Goal: Task Accomplishment & Management: Complete application form

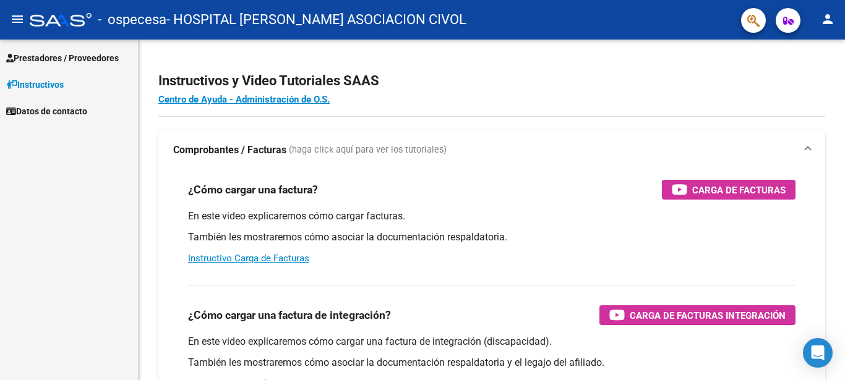
click at [826, 25] on mat-icon "person" at bounding box center [827, 19] width 15 height 15
click at [826, 25] on div at bounding box center [422, 190] width 845 height 380
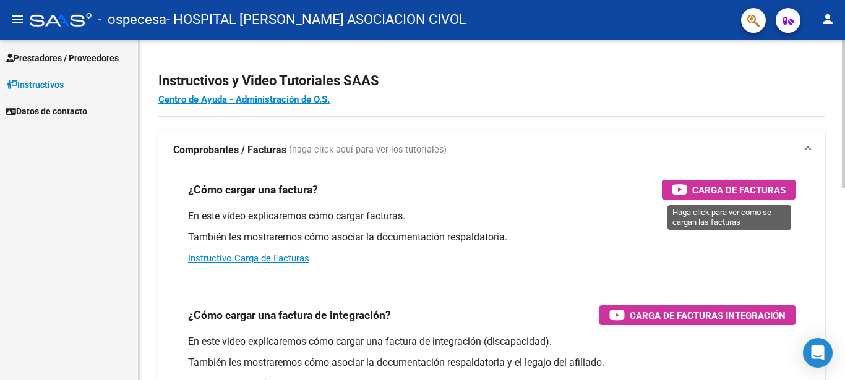
click at [747, 192] on span "Carga de Facturas" at bounding box center [738, 189] width 93 height 15
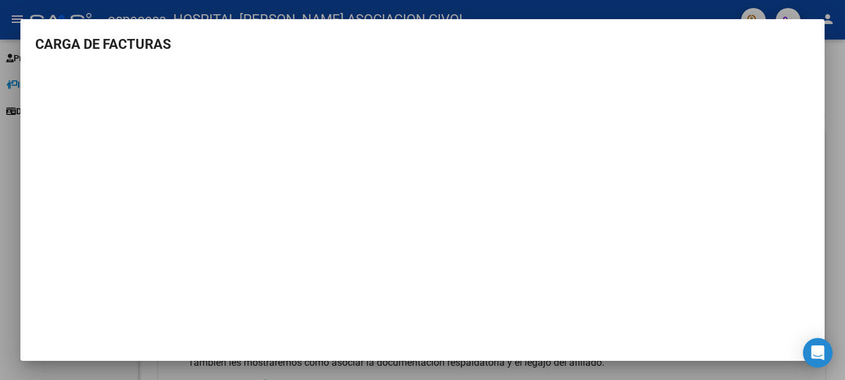
click at [20, 285] on div at bounding box center [422, 190] width 845 height 380
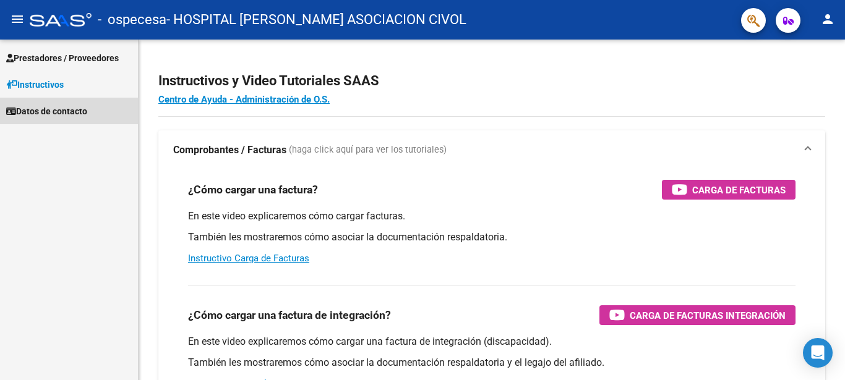
click at [65, 114] on span "Datos de contacto" at bounding box center [46, 112] width 81 height 14
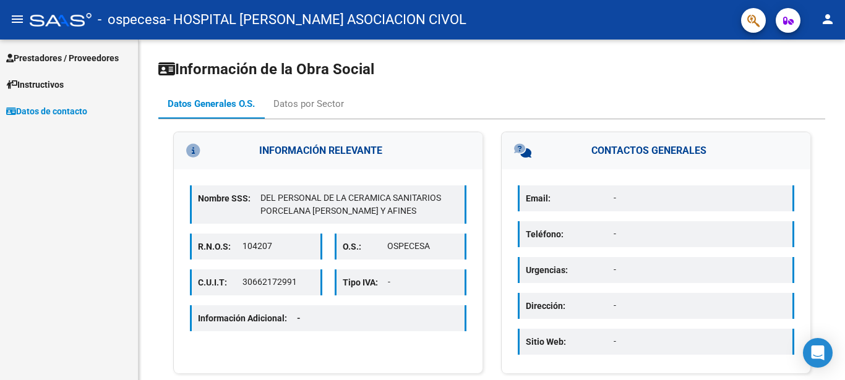
click at [64, 90] on span "Instructivos" at bounding box center [35, 85] width 58 height 14
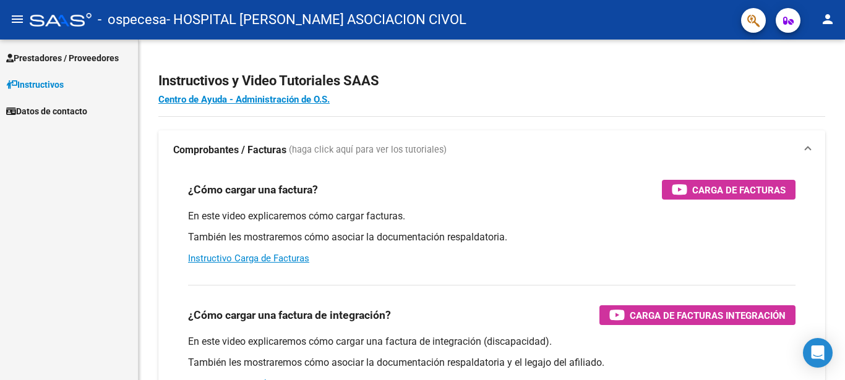
click at [74, 61] on span "Prestadores / Proveedores" at bounding box center [62, 58] width 113 height 14
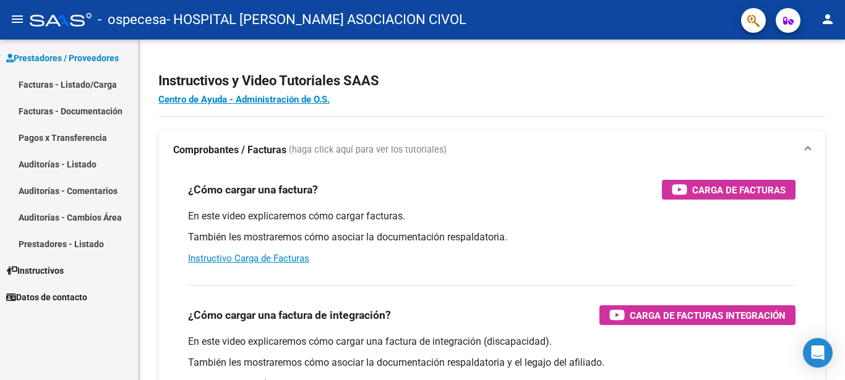
click at [79, 83] on link "Facturas - Listado/Carga" at bounding box center [69, 84] width 138 height 27
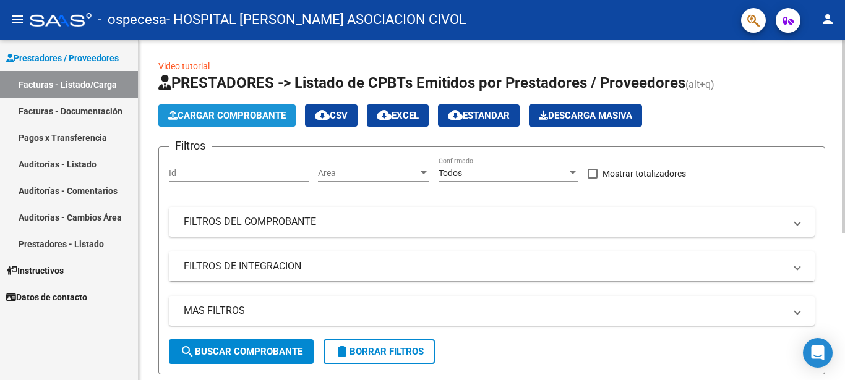
click at [255, 126] on button "Cargar Comprobante" at bounding box center [226, 116] width 137 height 22
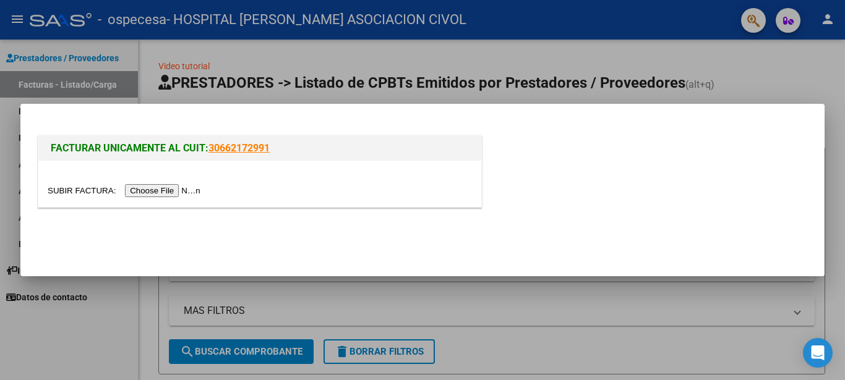
drag, startPoint x: 99, startPoint y: 335, endPoint x: 114, endPoint y: 332, distance: 15.0
click at [99, 335] on div at bounding box center [422, 190] width 845 height 380
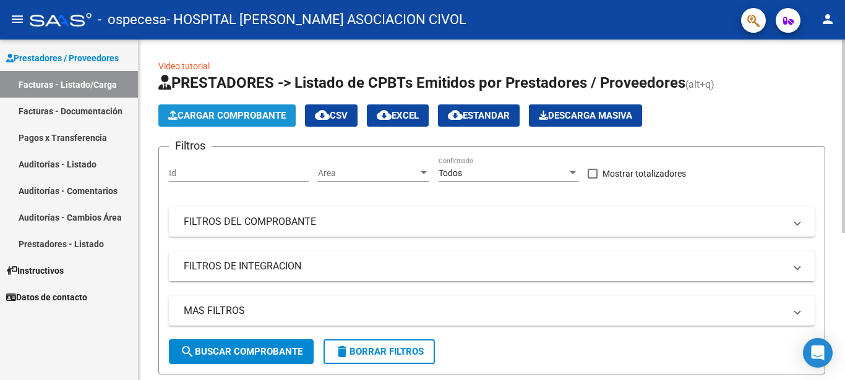
click at [246, 115] on span "Cargar Comprobante" at bounding box center [227, 115] width 118 height 11
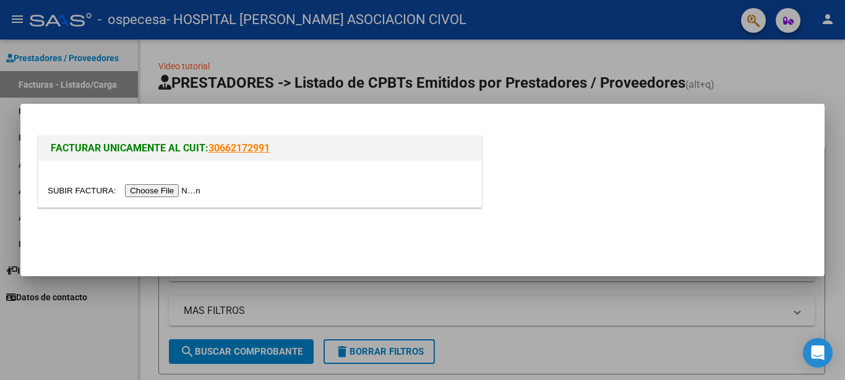
click at [82, 187] on input "file" at bounding box center [126, 190] width 156 height 13
click at [295, 88] on div at bounding box center [422, 190] width 845 height 380
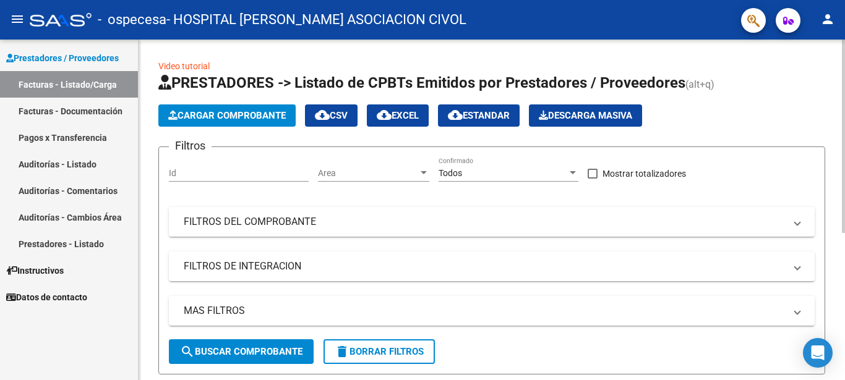
click at [259, 111] on span "Cargar Comprobante" at bounding box center [227, 115] width 118 height 11
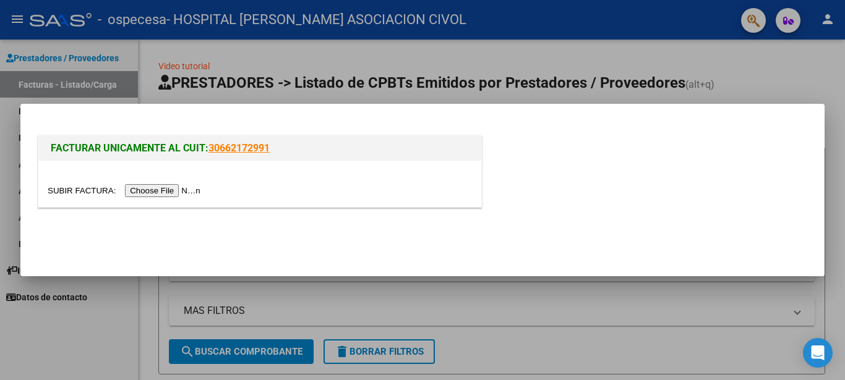
click at [69, 195] on input "file" at bounding box center [126, 190] width 156 height 13
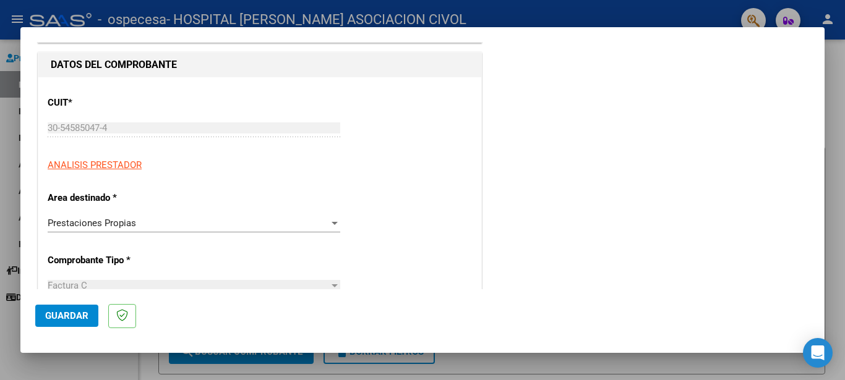
scroll to position [134, 0]
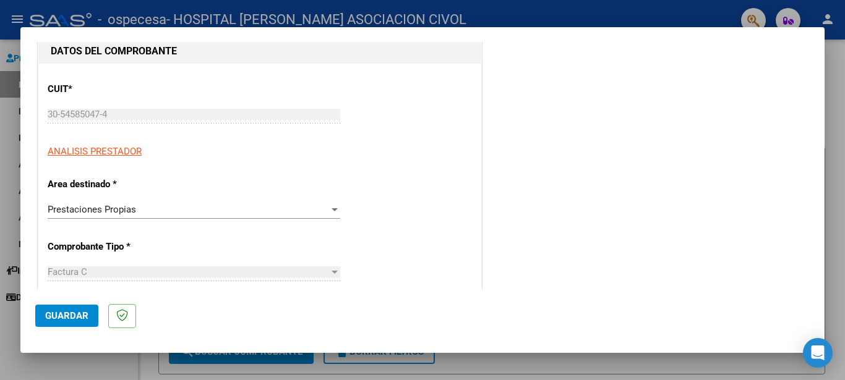
click at [170, 216] on div "Prestaciones Propias Seleccionar Area" at bounding box center [194, 209] width 293 height 19
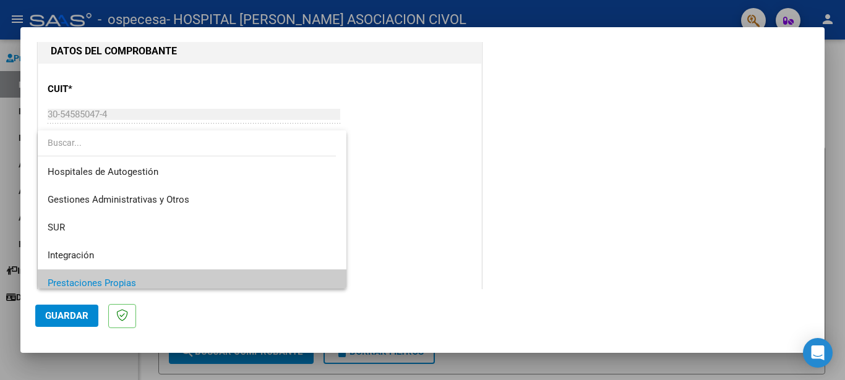
scroll to position [74, 0]
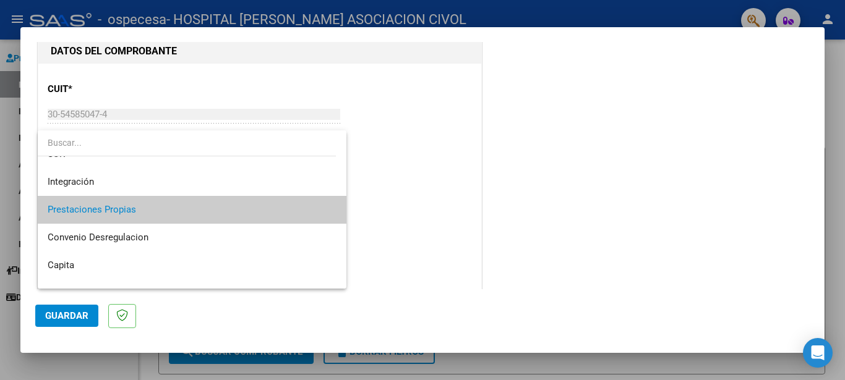
click at [520, 208] on div at bounding box center [422, 190] width 845 height 380
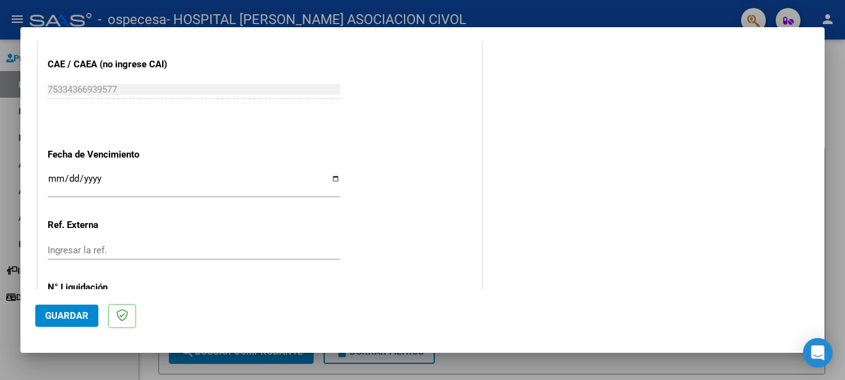
scroll to position [668, 0]
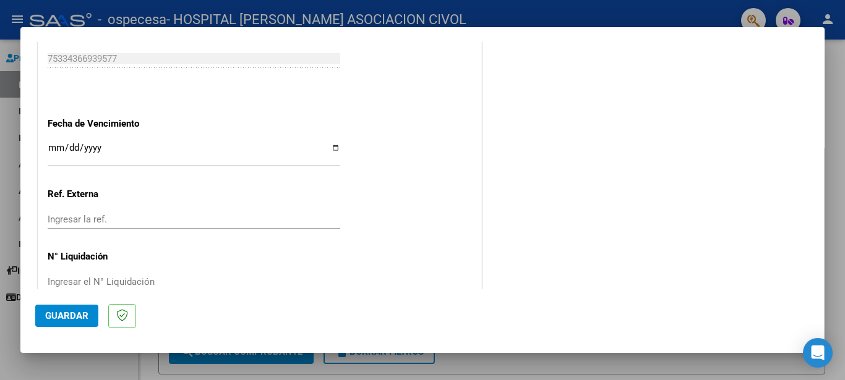
click at [330, 143] on input "Ingresar la fecha" at bounding box center [194, 153] width 293 height 20
click at [337, 142] on app-form-text-field "Fecha de Vencimiento 2025-08-28 Ingresar la fecha" at bounding box center [199, 140] width 302 height 45
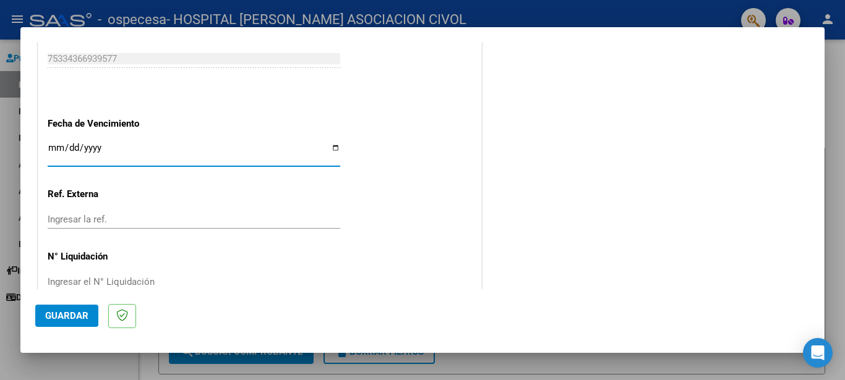
click at [328, 143] on input "2025-08-28" at bounding box center [194, 153] width 293 height 20
type input "2025-08-25"
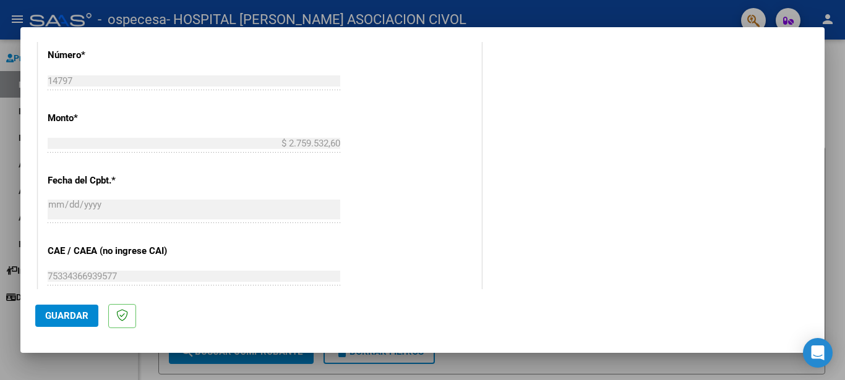
scroll to position [411, 0]
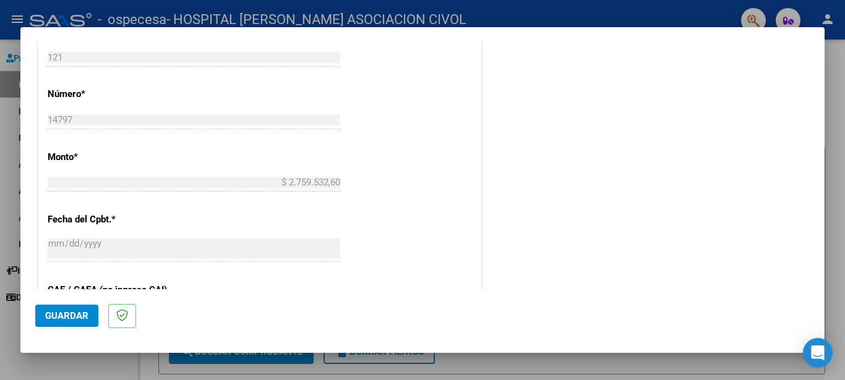
click at [454, 175] on div "CUIT * 30-54585047-4 Ingresar CUIT ANALISIS PRESTADOR Area destinado * Prestaci…" at bounding box center [259, 177] width 443 height 783
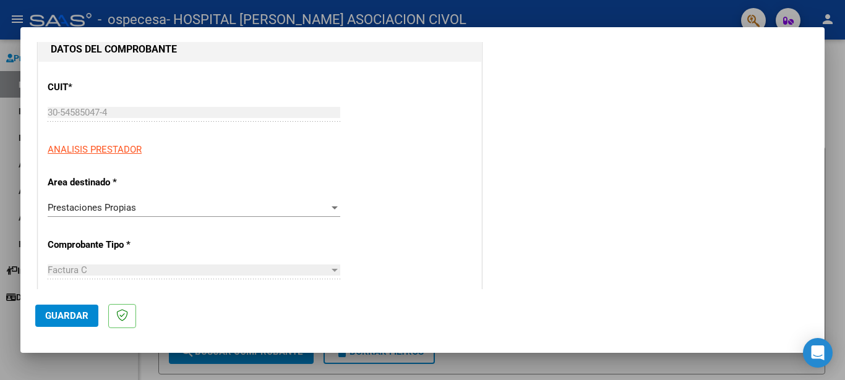
scroll to position [200, 0]
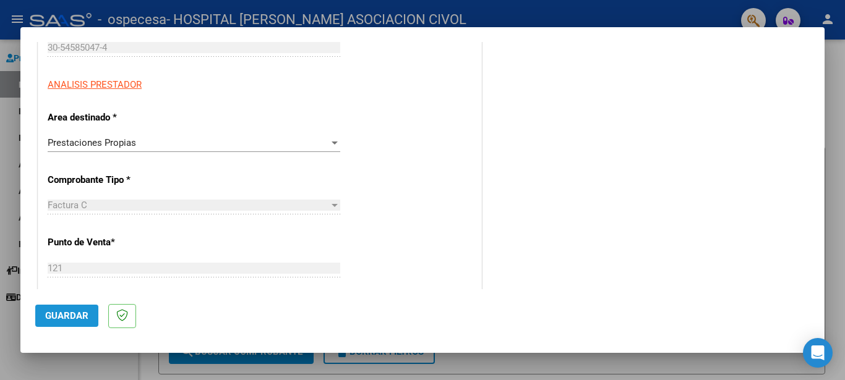
click at [67, 316] on span "Guardar" at bounding box center [66, 315] width 43 height 11
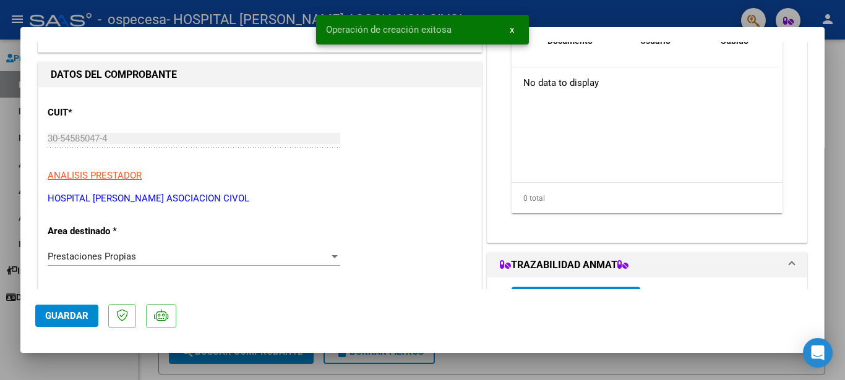
scroll to position [0, 0]
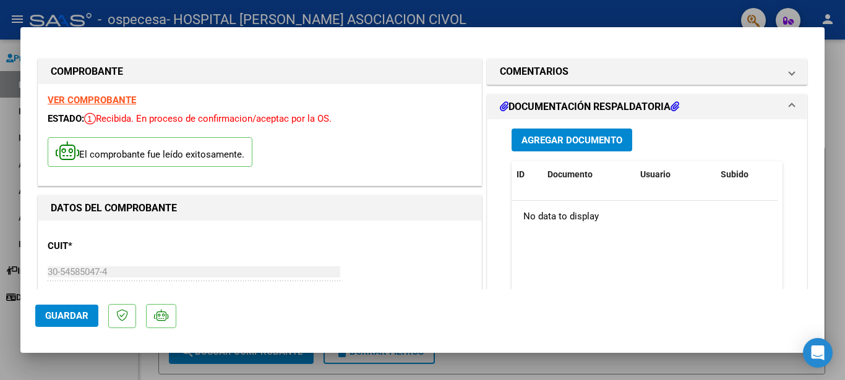
click at [572, 140] on span "Agregar Documento" at bounding box center [571, 140] width 101 height 11
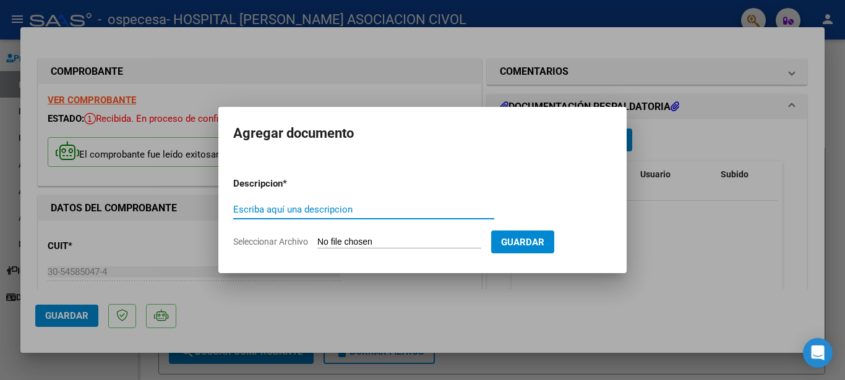
click at [395, 210] on input "Escriba aquí una descripcion" at bounding box center [363, 209] width 261 height 11
type input "C"
click at [366, 207] on input "OSPECESA INTERNADOS 07-2025" at bounding box center [363, 209] width 261 height 11
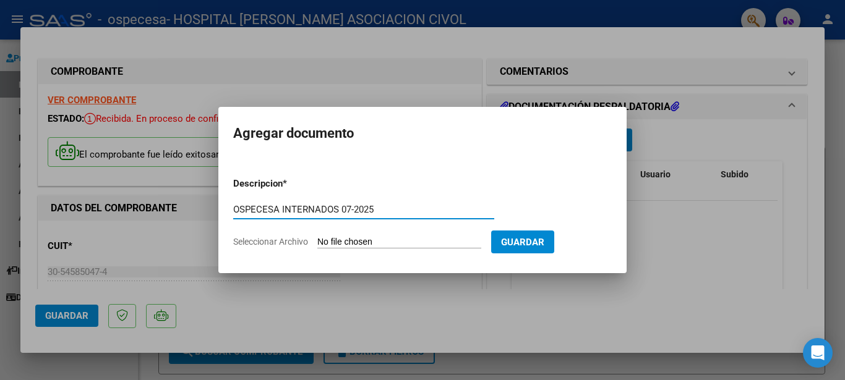
type input "OSPECESA INTERNADOS 07-2025"
click at [343, 238] on input "Seleccionar Archivo" at bounding box center [399, 243] width 164 height 12
type input "C:\fakepath\FACTURA_C_0121_00014797_DetalleComprobante.pdf"
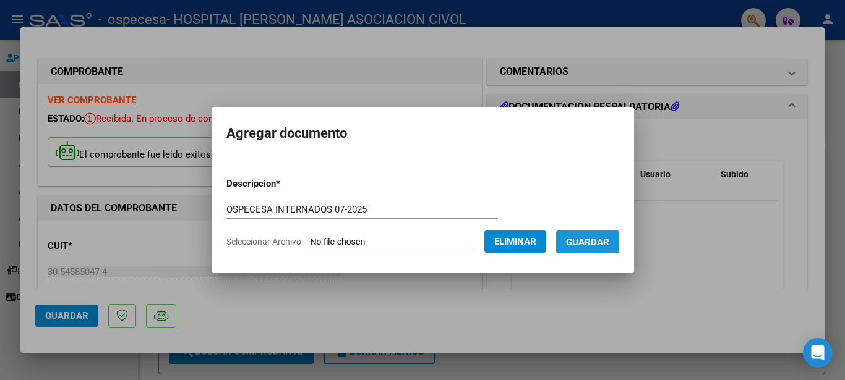
click at [566, 248] on span "Guardar" at bounding box center [587, 242] width 43 height 11
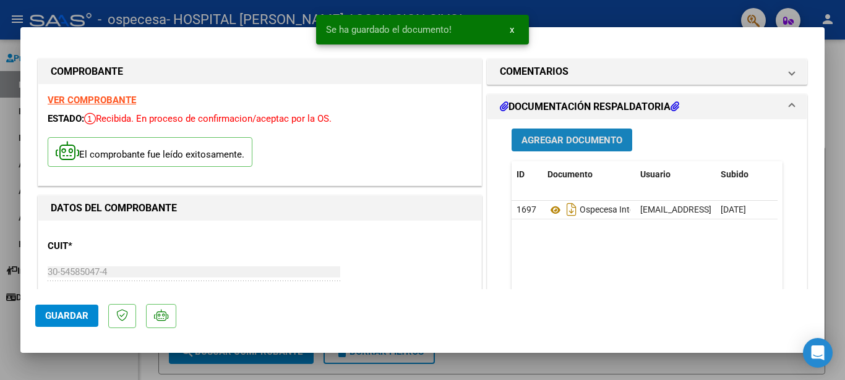
click at [551, 143] on span "Agregar Documento" at bounding box center [571, 140] width 101 height 11
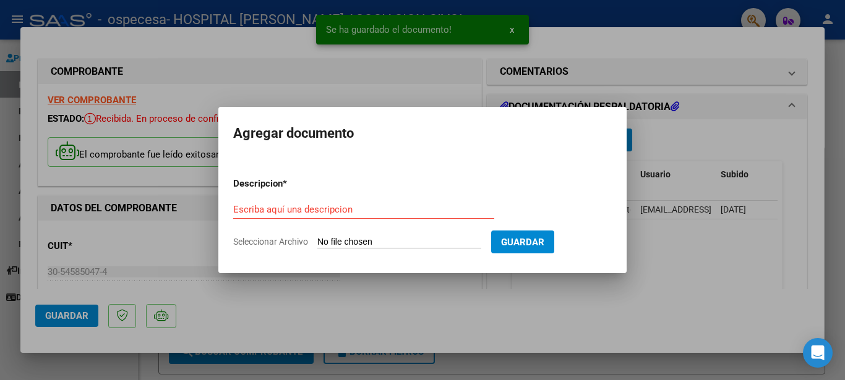
click at [341, 200] on div "Escriba aquí una descripcion" at bounding box center [363, 209] width 261 height 19
click at [341, 203] on div "Escriba aquí una descripcion" at bounding box center [363, 209] width 261 height 19
click at [317, 210] on input "Escriba aquí una descripcion" at bounding box center [363, 209] width 261 height 11
paste input "OSPECESA INTERNADOS 07-2025"
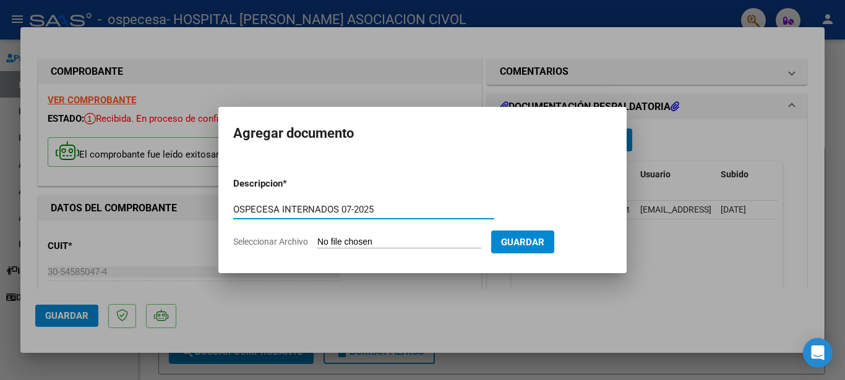
type input "OSPECESA INTERNADOS 07-2025"
click at [333, 239] on input "Seleccionar Archivo" at bounding box center [399, 243] width 164 height 12
type input "C:\fakepath\ResumenFacturacion.pdf"
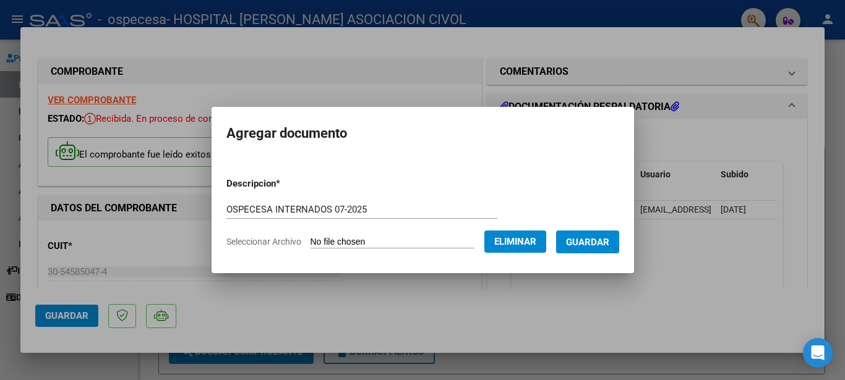
click at [582, 238] on span "Guardar" at bounding box center [587, 242] width 43 height 11
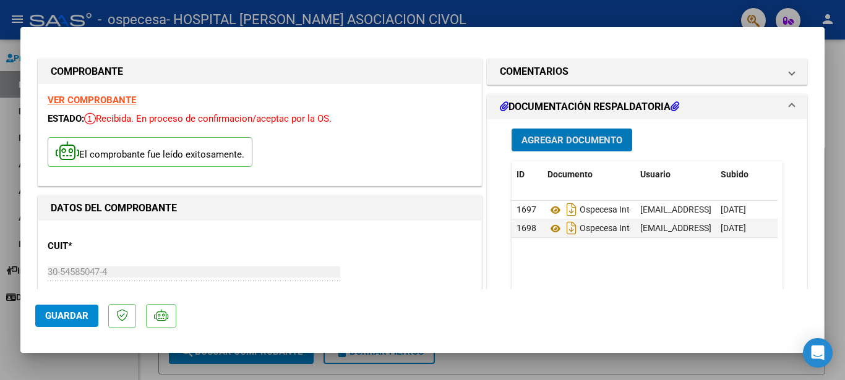
click at [561, 135] on span "Agregar Documento" at bounding box center [571, 140] width 101 height 11
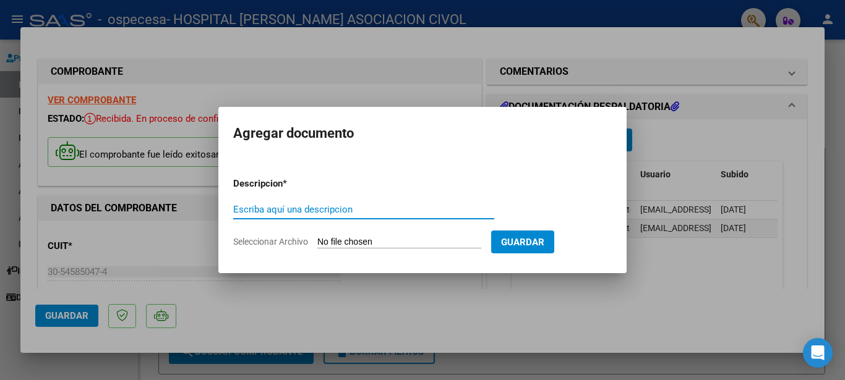
paste input "OSPECESA INTERNADOS 07-2025"
type input "OSPECESA INTERNADOS 07-2025"
click at [351, 240] on input "Seleccionar Archivo" at bounding box center [399, 243] width 164 height 12
type input "C:\fakepath\OLMEDO GUSTAVO NELSON DNI 26110360.pdf"
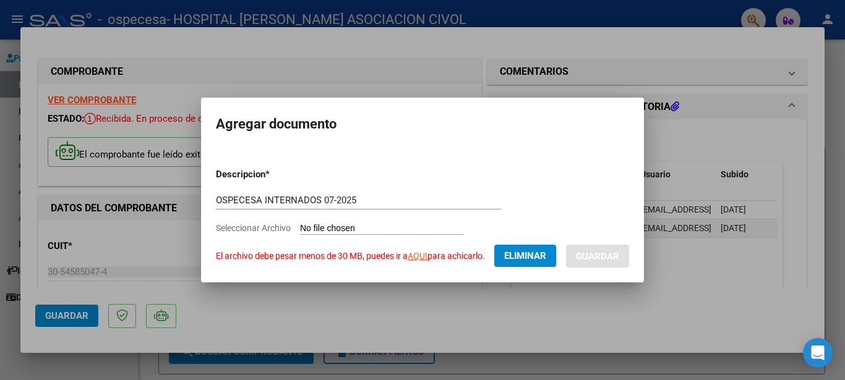
click at [530, 254] on span "Eliminar" at bounding box center [525, 255] width 42 height 11
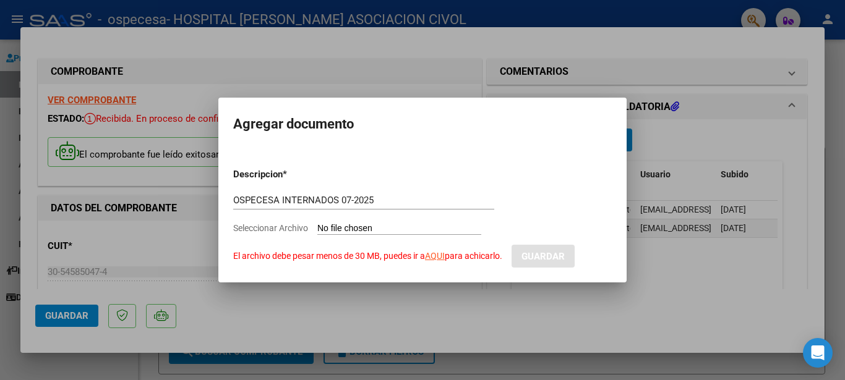
click at [336, 229] on input "Seleccionar Archivo El archivo debe pesar menos de 30 MB, puedes ir a AQUI para…" at bounding box center [399, 229] width 164 height 12
type input "C:\fakepath\OLMEDO GUSTAVO NELSON DNI 26110360.pdf"
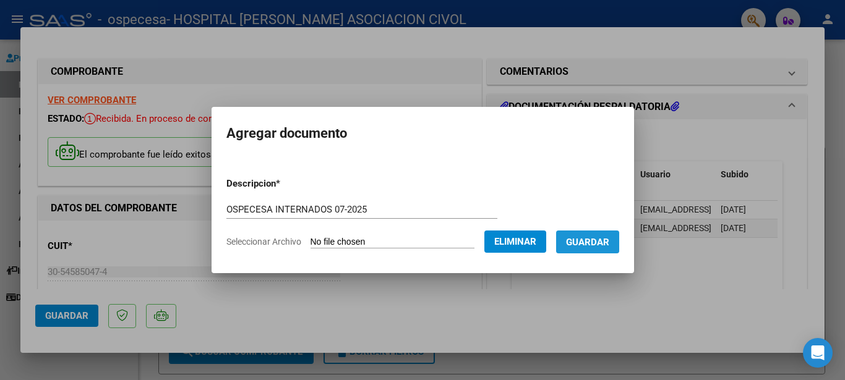
click at [609, 238] on span "Guardar" at bounding box center [587, 242] width 43 height 11
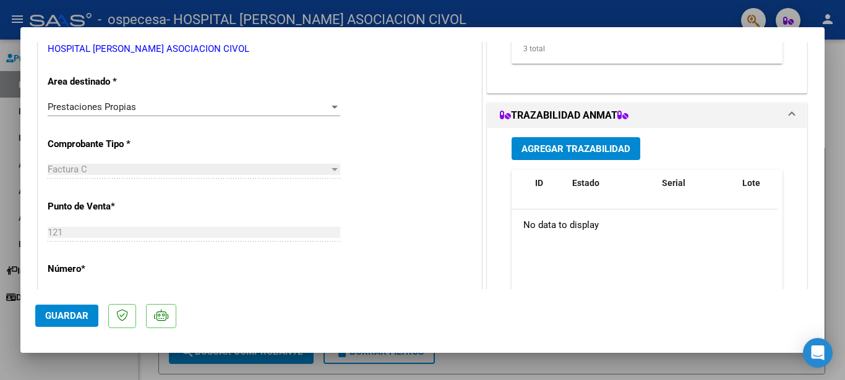
scroll to position [258, 0]
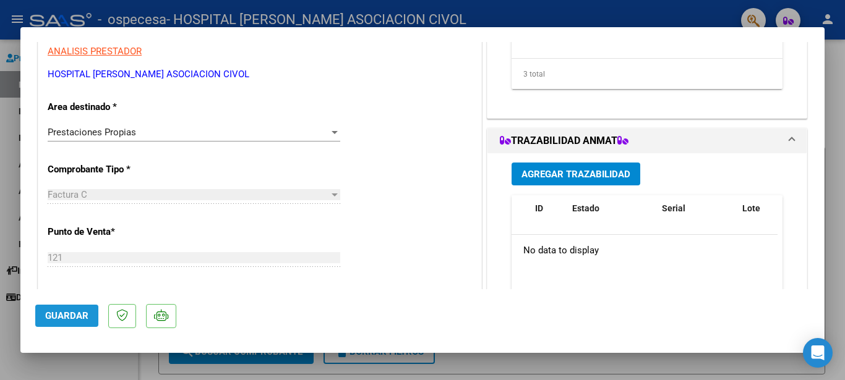
click at [77, 307] on button "Guardar" at bounding box center [66, 316] width 63 height 22
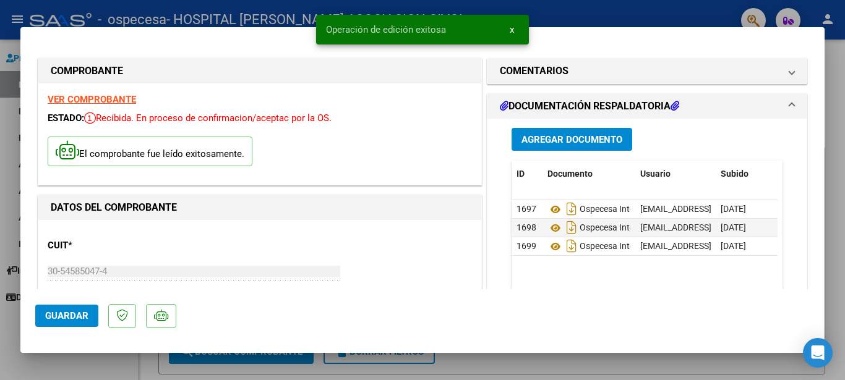
scroll to position [0, 0]
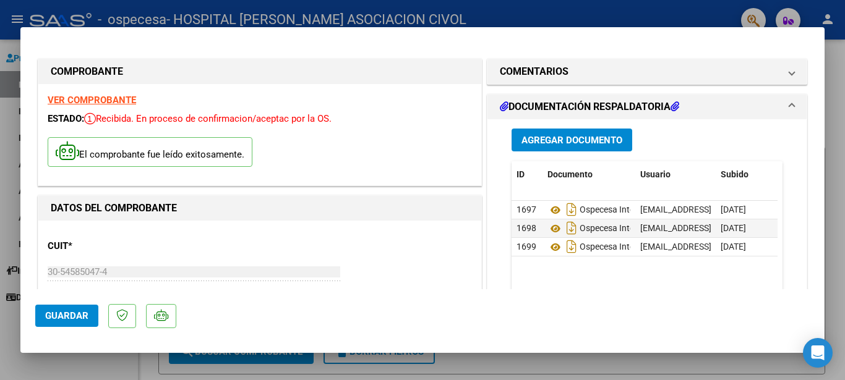
click at [52, 312] on span "Guardar" at bounding box center [66, 315] width 43 height 11
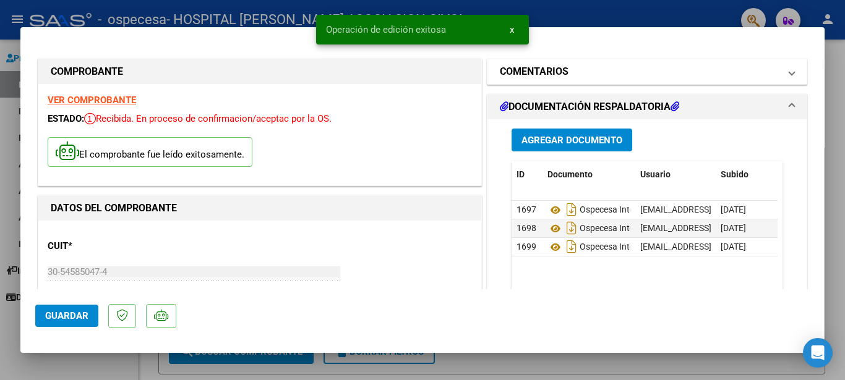
click at [612, 72] on mat-panel-title "COMENTARIOS" at bounding box center [640, 71] width 280 height 15
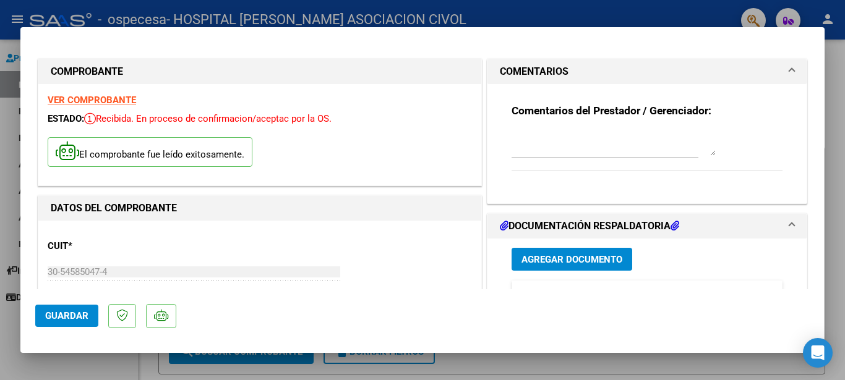
click at [594, 59] on mat-expansion-panel-header "COMENTARIOS" at bounding box center [646, 71] width 319 height 25
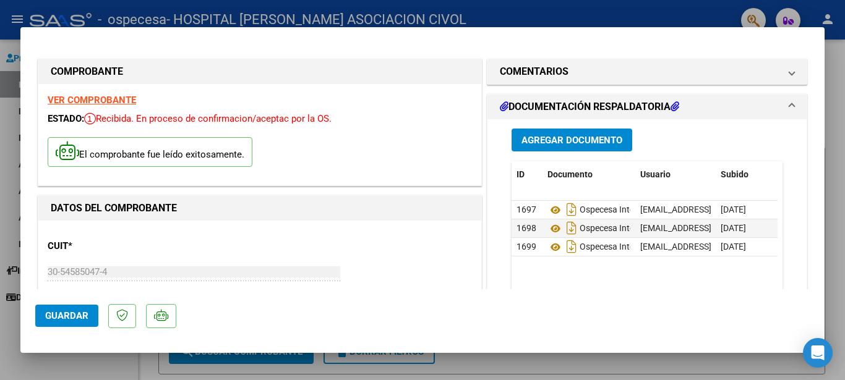
click at [0, 236] on div at bounding box center [422, 190] width 845 height 380
type input "$ 0,00"
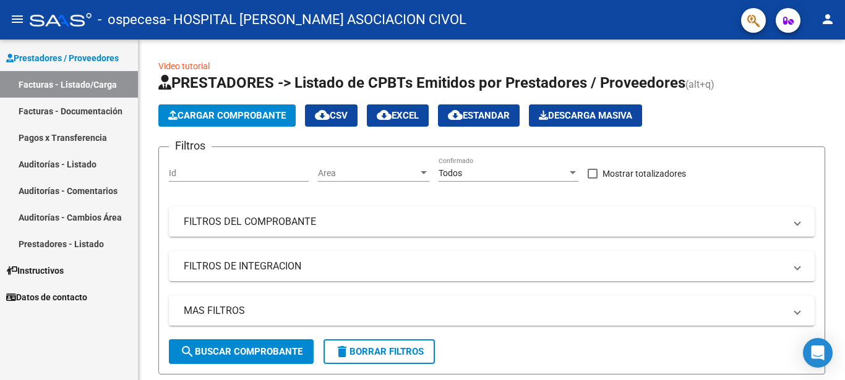
click at [86, 111] on link "Facturas - Documentación" at bounding box center [69, 111] width 138 height 27
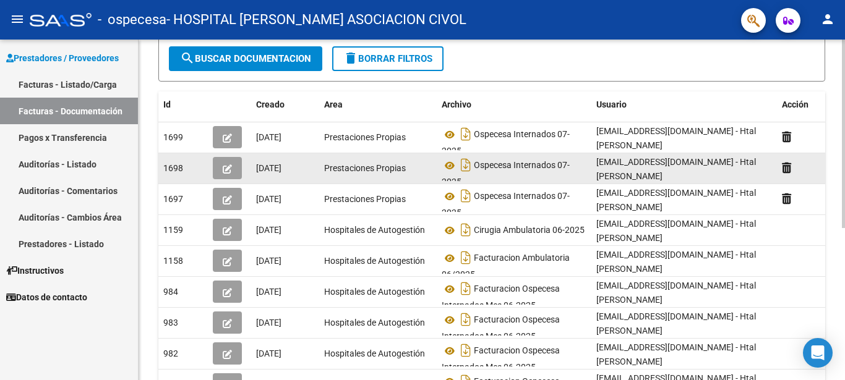
scroll to position [189, 0]
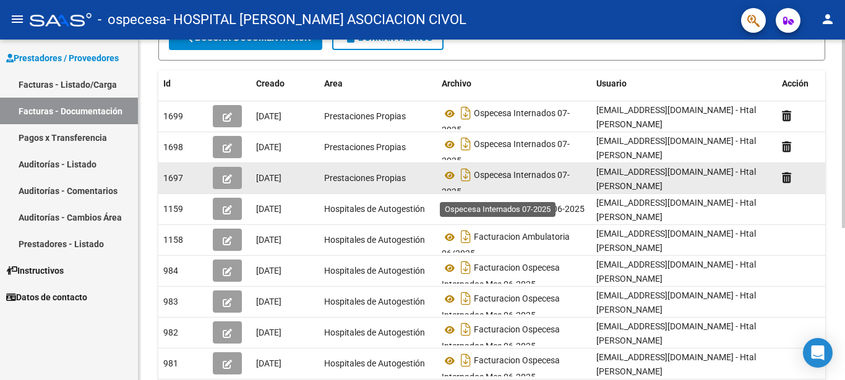
click at [508, 176] on span "Ospecesa Internados 07-2025" at bounding box center [506, 184] width 128 height 27
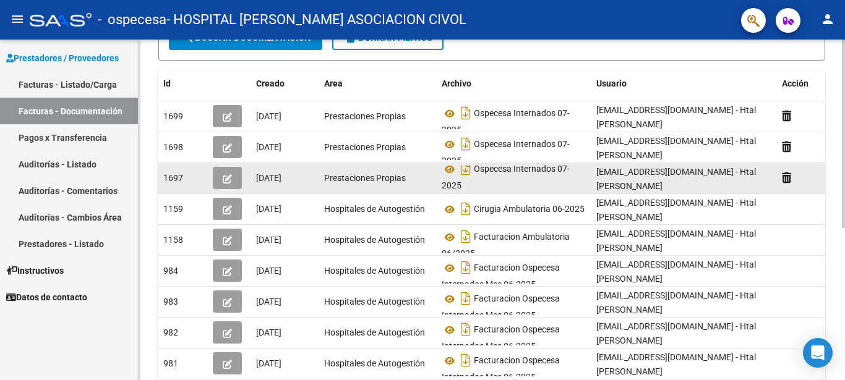
scroll to position [7, 0]
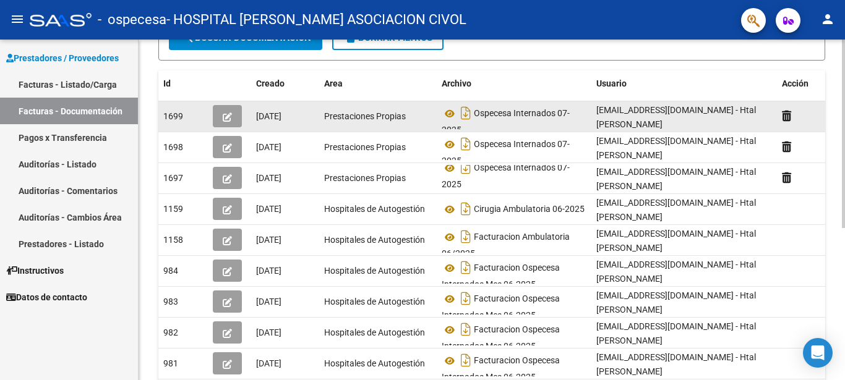
click at [281, 119] on span "[DATE]" at bounding box center [268, 116] width 25 height 10
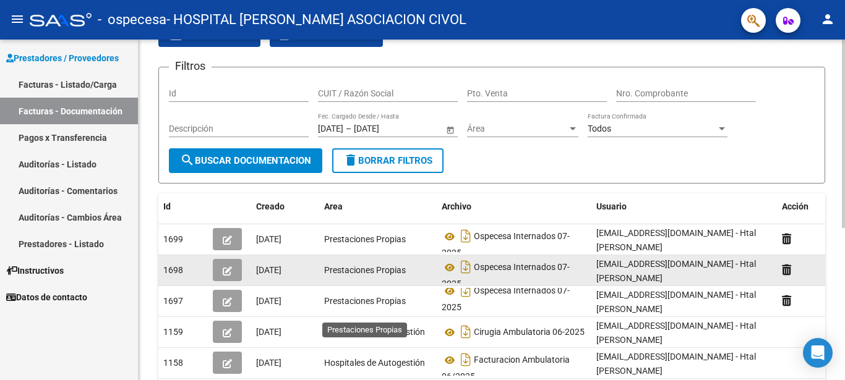
scroll to position [85, 0]
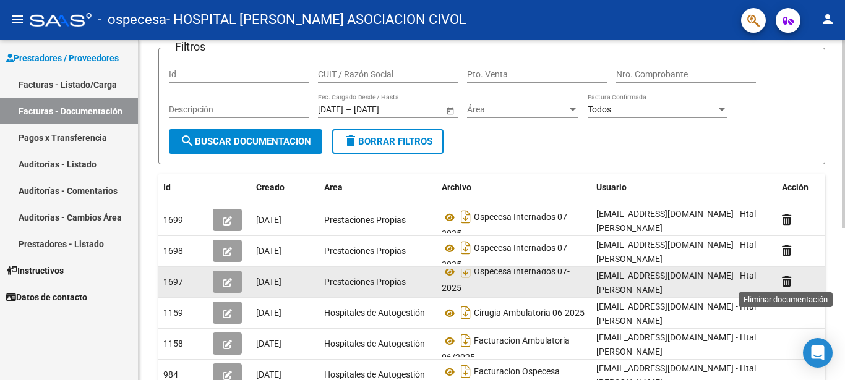
click at [787, 281] on icon at bounding box center [786, 282] width 9 height 12
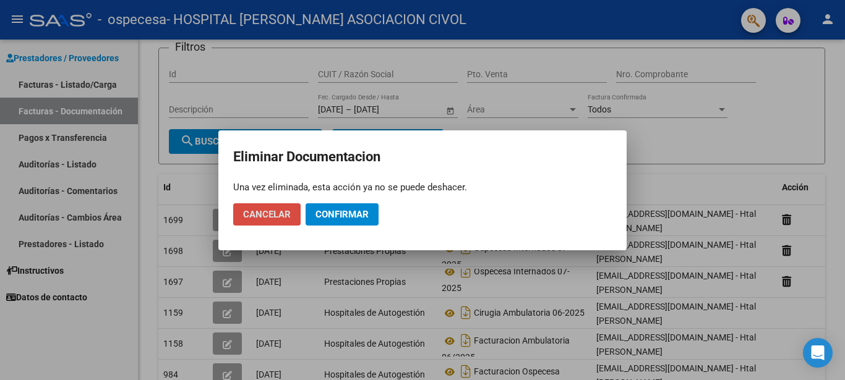
click at [289, 216] on span "Cancelar" at bounding box center [267, 214] width 48 height 11
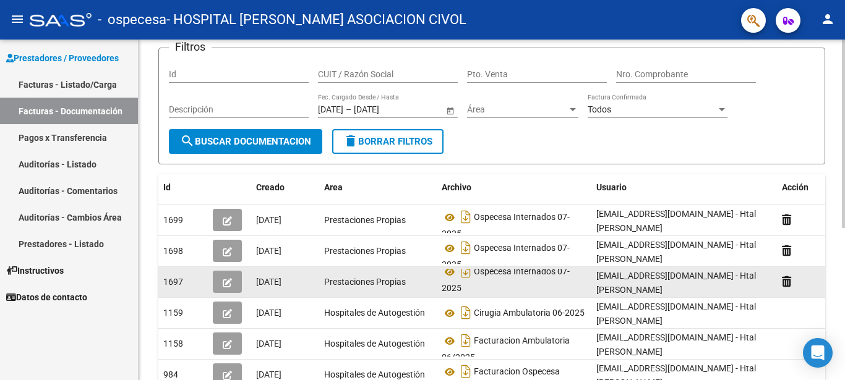
click at [230, 290] on button "button" at bounding box center [227, 282] width 29 height 22
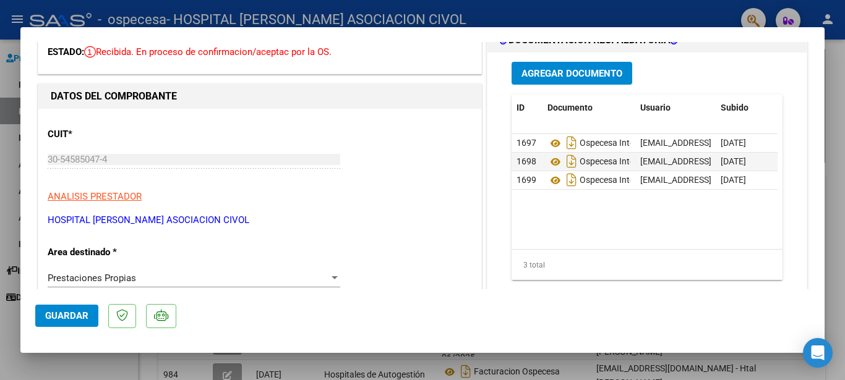
scroll to position [134, 0]
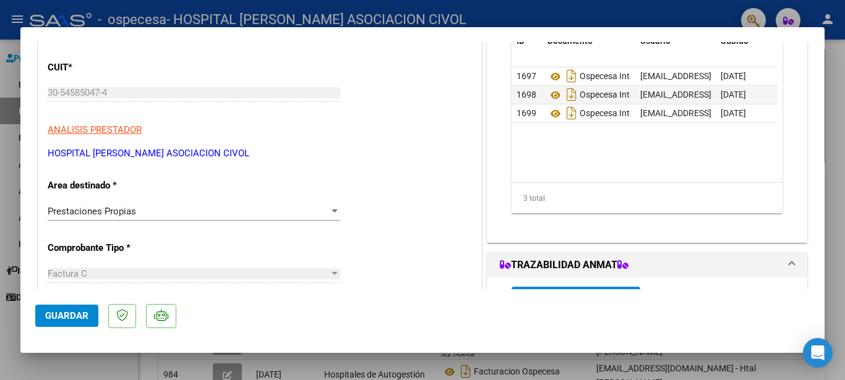
click at [234, 208] on div "Prestaciones Propias" at bounding box center [188, 211] width 281 height 11
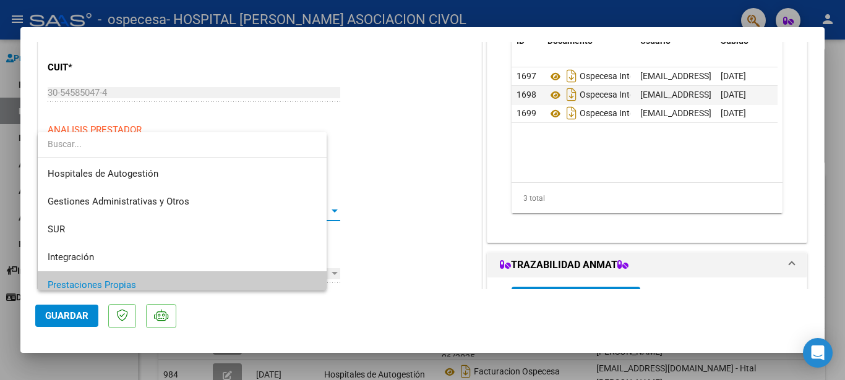
scroll to position [74, 0]
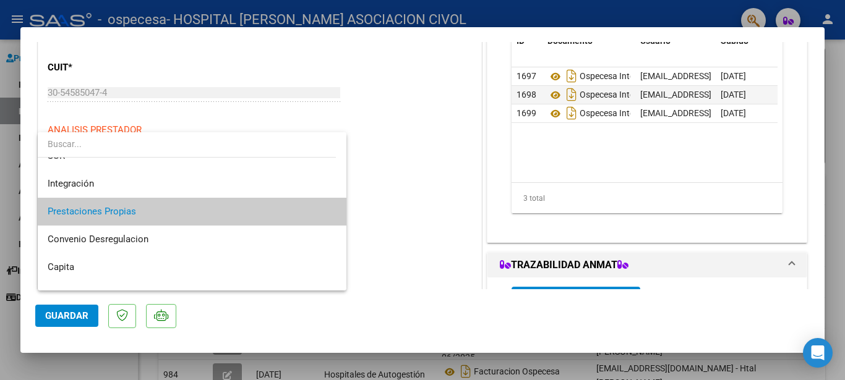
click at [448, 225] on div at bounding box center [422, 190] width 845 height 380
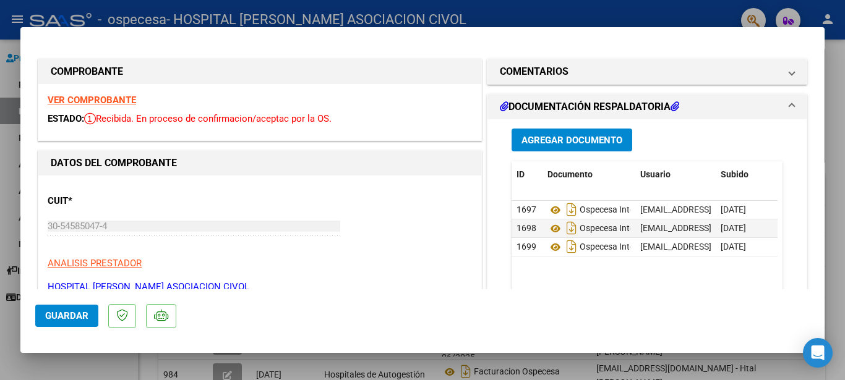
scroll to position [134, 0]
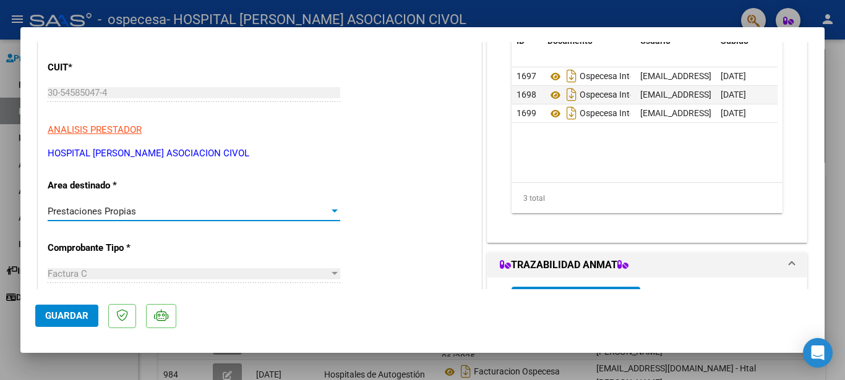
click at [220, 208] on div "Prestaciones Propias" at bounding box center [188, 211] width 281 height 11
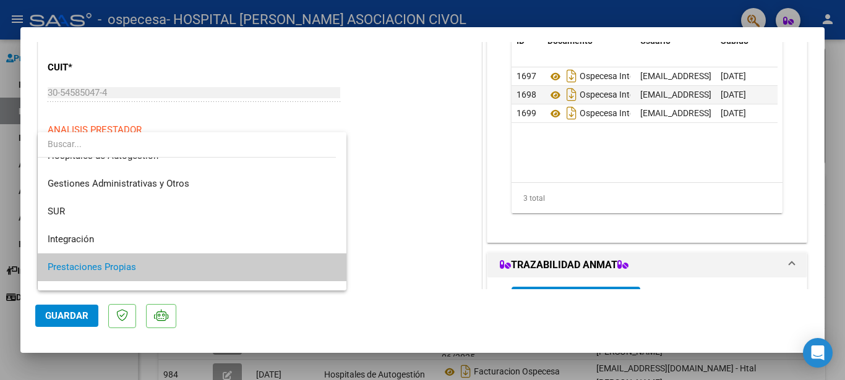
scroll to position [0, 0]
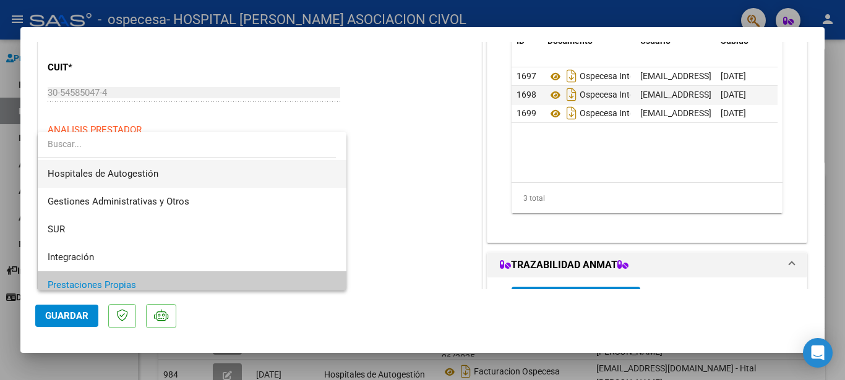
click at [182, 186] on span "Hospitales de Autogestión" at bounding box center [192, 174] width 289 height 28
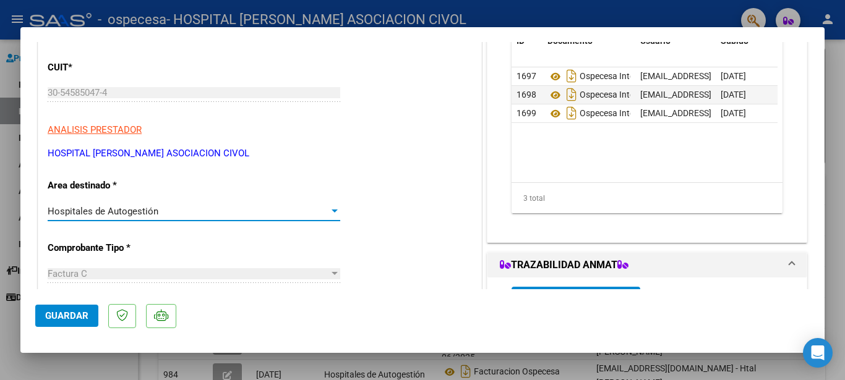
click at [71, 313] on span "Guardar" at bounding box center [66, 315] width 43 height 11
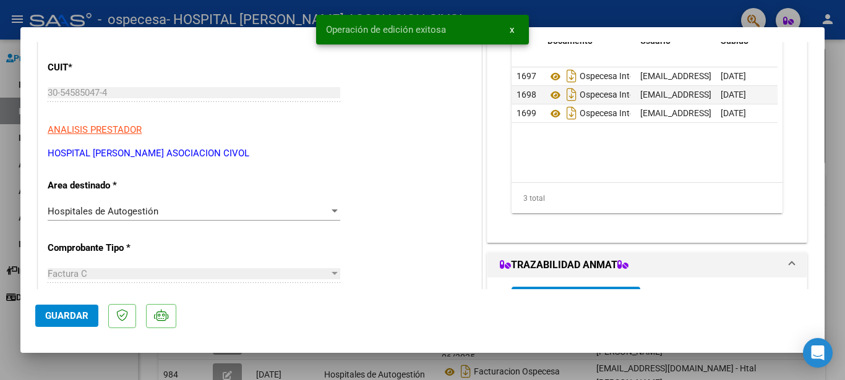
click at [7, 225] on div at bounding box center [422, 190] width 845 height 380
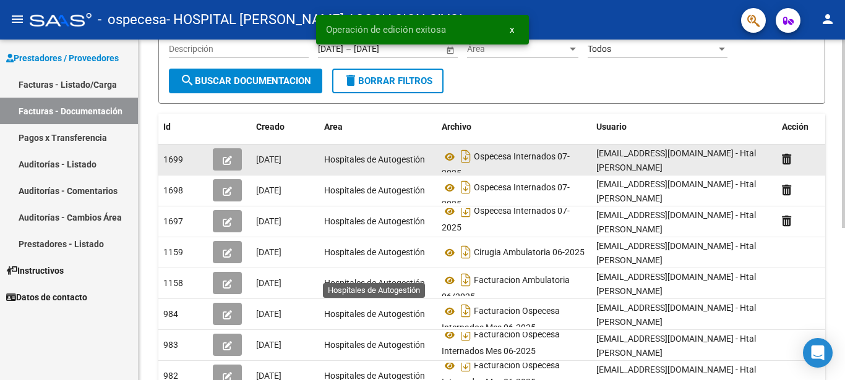
scroll to position [126, 0]
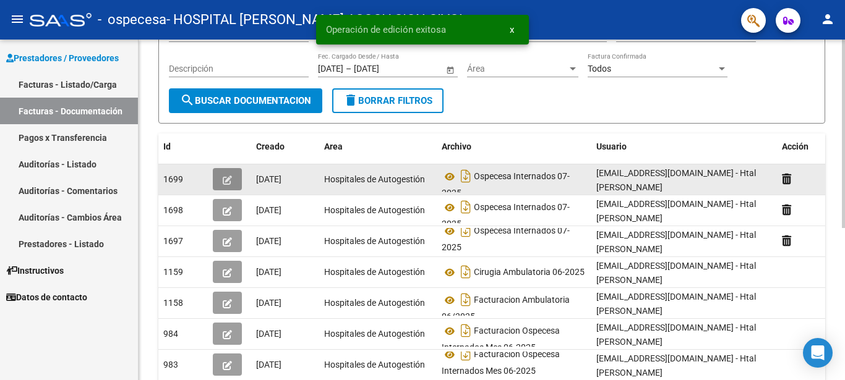
click at [222, 188] on button "button" at bounding box center [227, 179] width 29 height 22
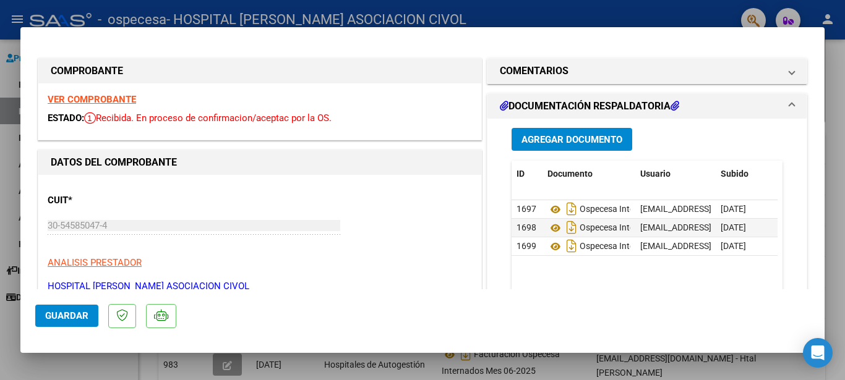
scroll to position [0, 0]
click at [59, 319] on span "Guardar" at bounding box center [66, 315] width 43 height 11
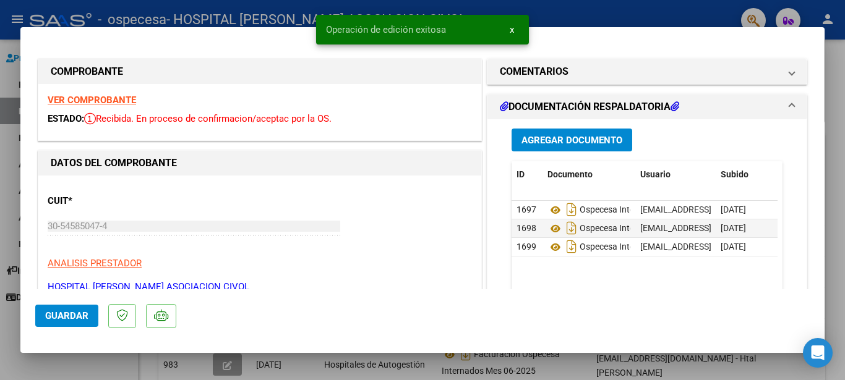
click at [4, 202] on div at bounding box center [422, 190] width 845 height 380
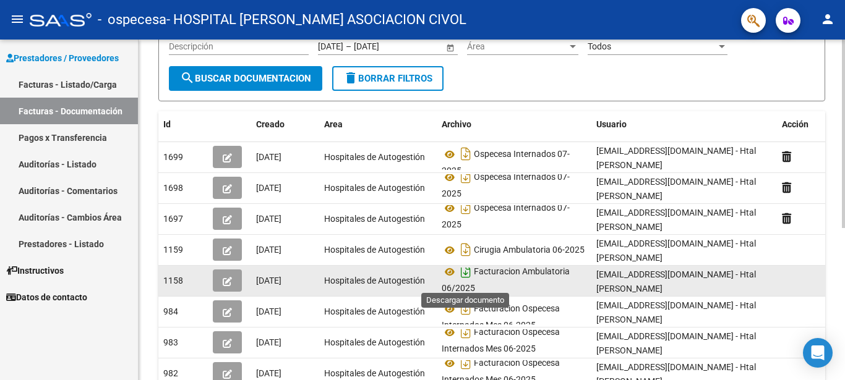
scroll to position [7, 0]
click at [235, 278] on button "button" at bounding box center [227, 281] width 29 height 22
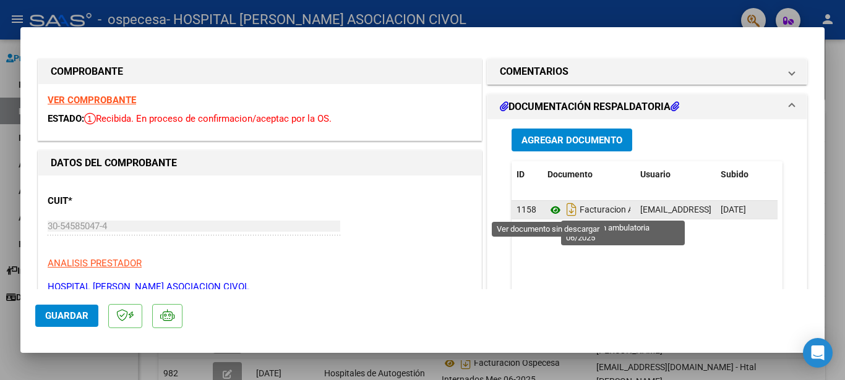
click at [547, 210] on icon at bounding box center [555, 210] width 16 height 15
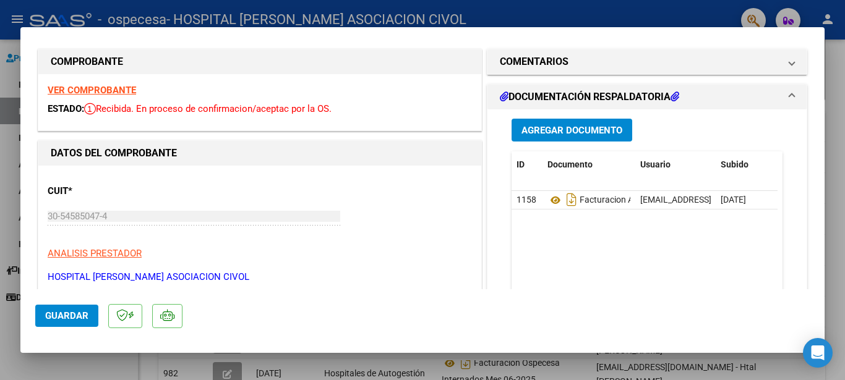
scroll to position [0, 0]
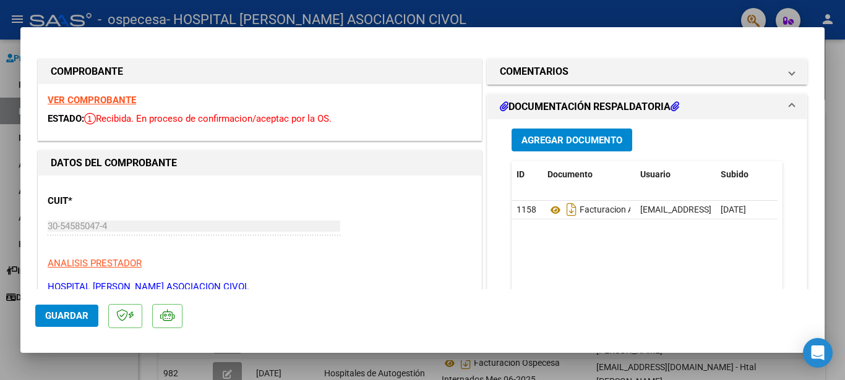
click at [11, 317] on div at bounding box center [422, 190] width 845 height 380
type input "$ 0,00"
